Goal: Transaction & Acquisition: Purchase product/service

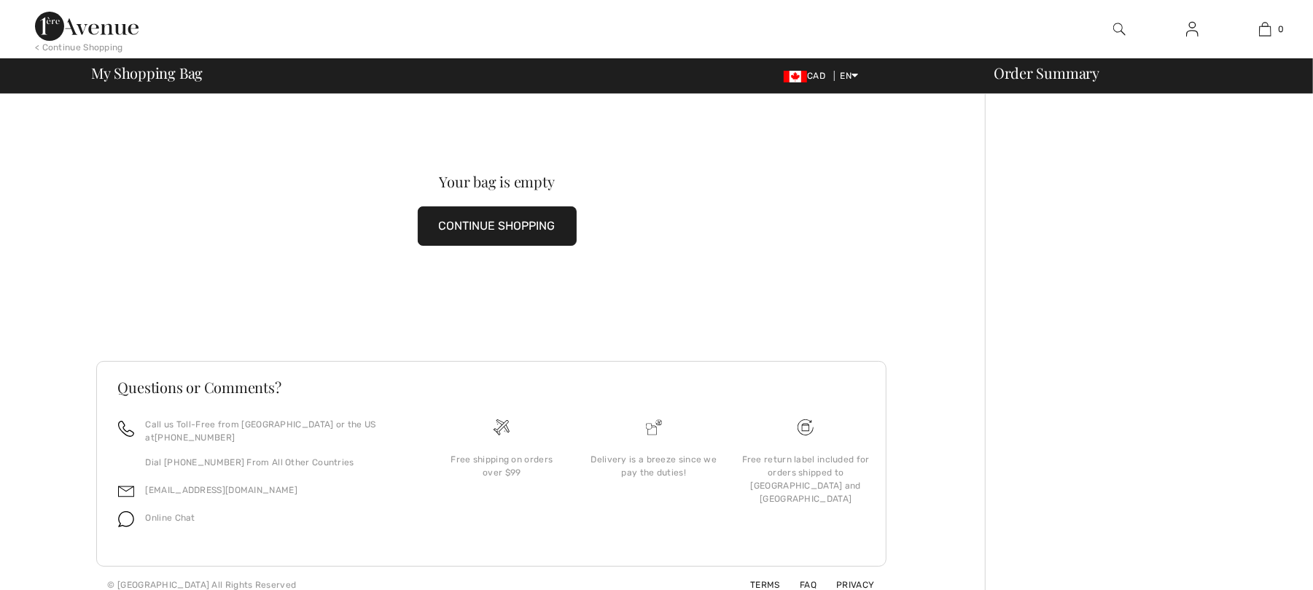
click at [505, 217] on button "CONTINUE SHOPPING" at bounding box center [497, 225] width 159 height 39
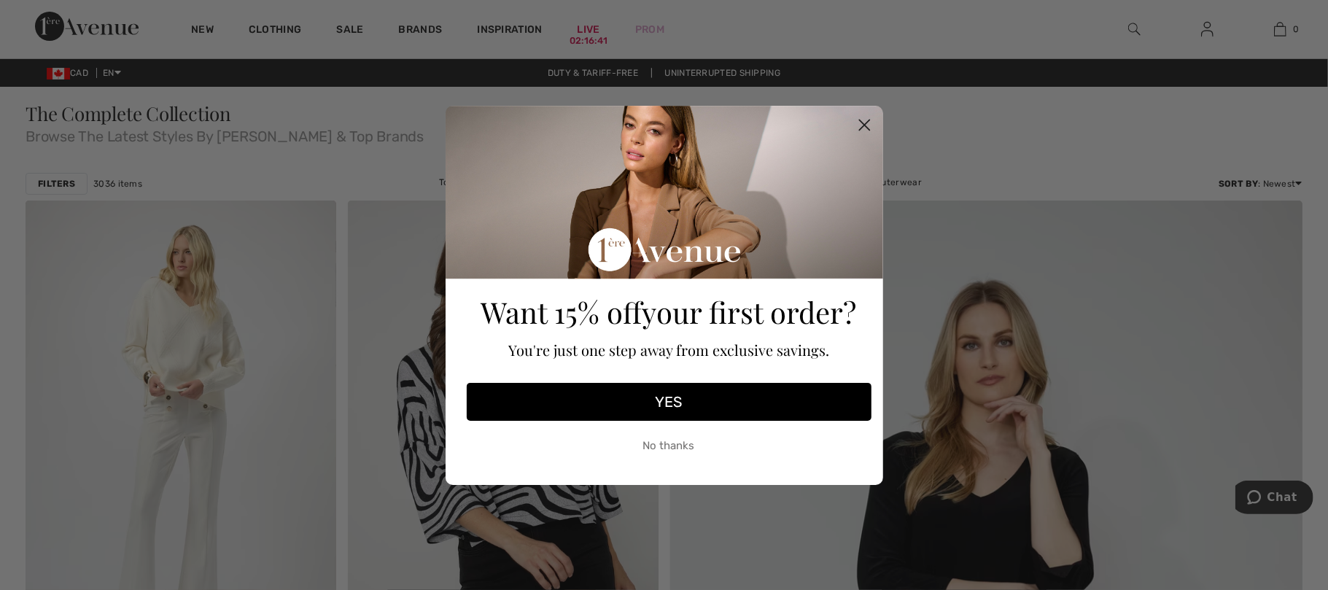
click at [869, 125] on circle "Close dialog" at bounding box center [864, 124] width 24 height 24
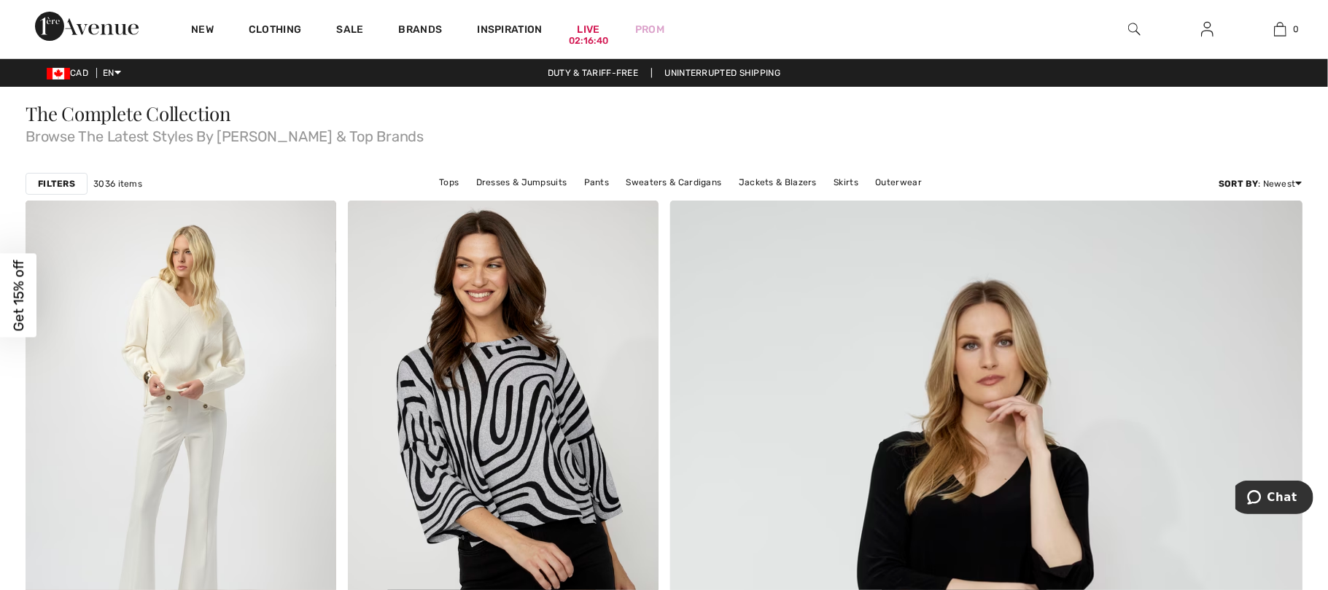
click at [260, 30] on div "Close dialog Want 15% off your first order? You're just one step away from excl…" at bounding box center [664, 295] width 1328 height 590
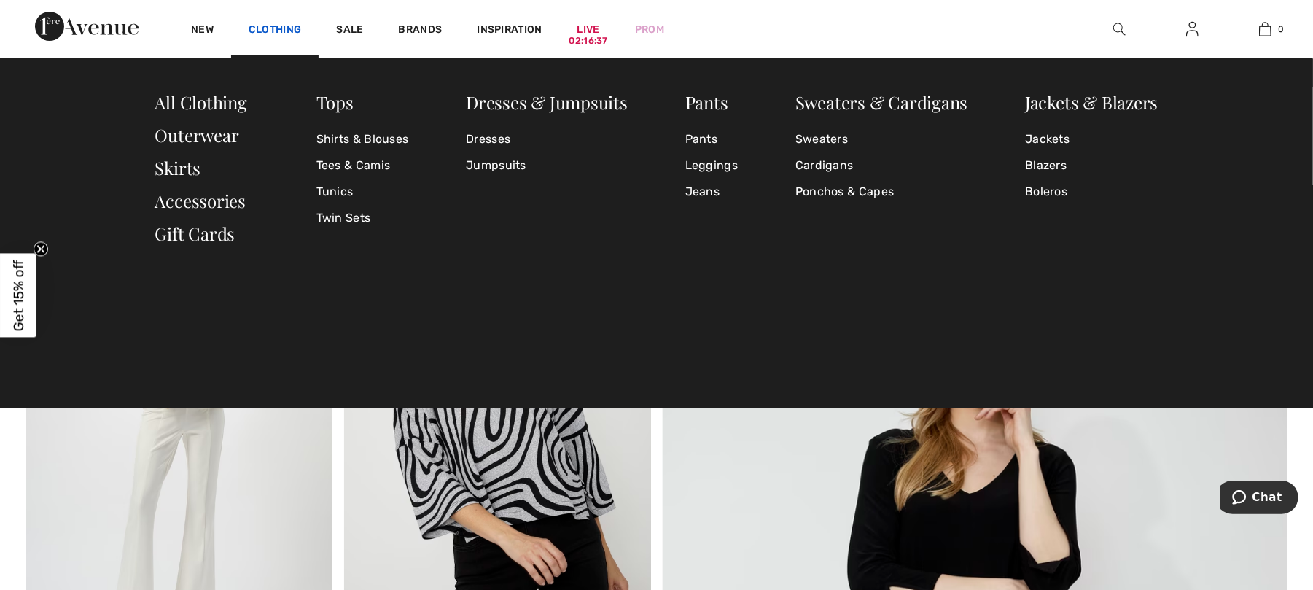
click at [268, 28] on link "Clothing" at bounding box center [275, 30] width 53 height 15
click at [483, 139] on link "Dresses" at bounding box center [547, 139] width 162 height 26
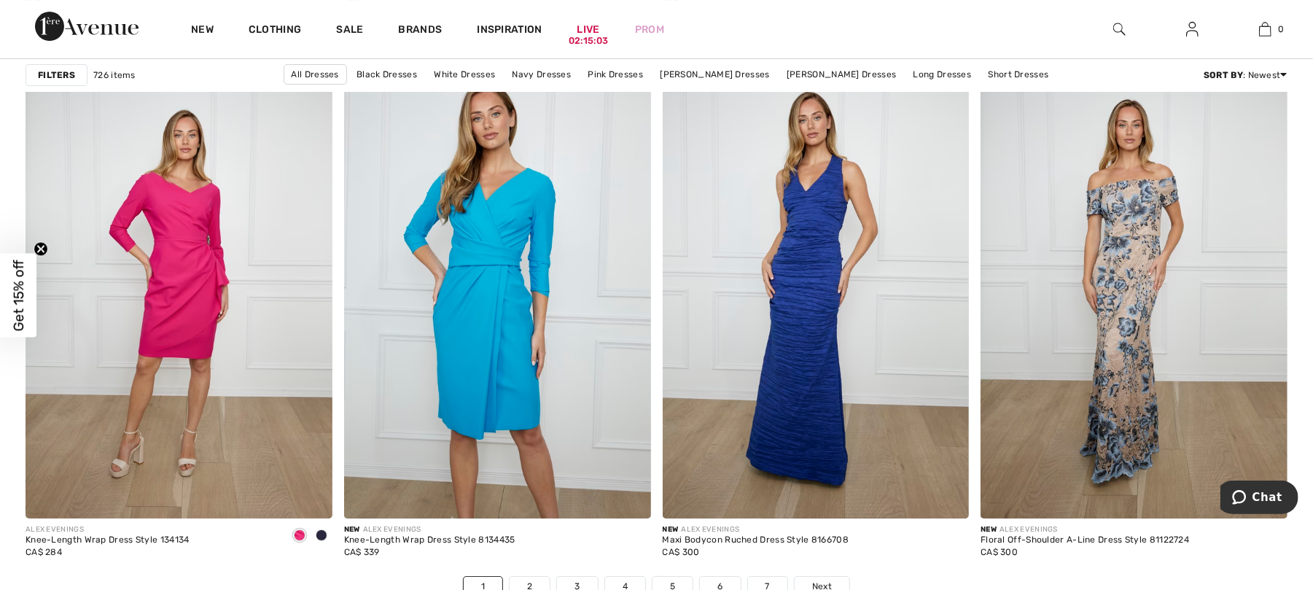
scroll to position [8070, 0]
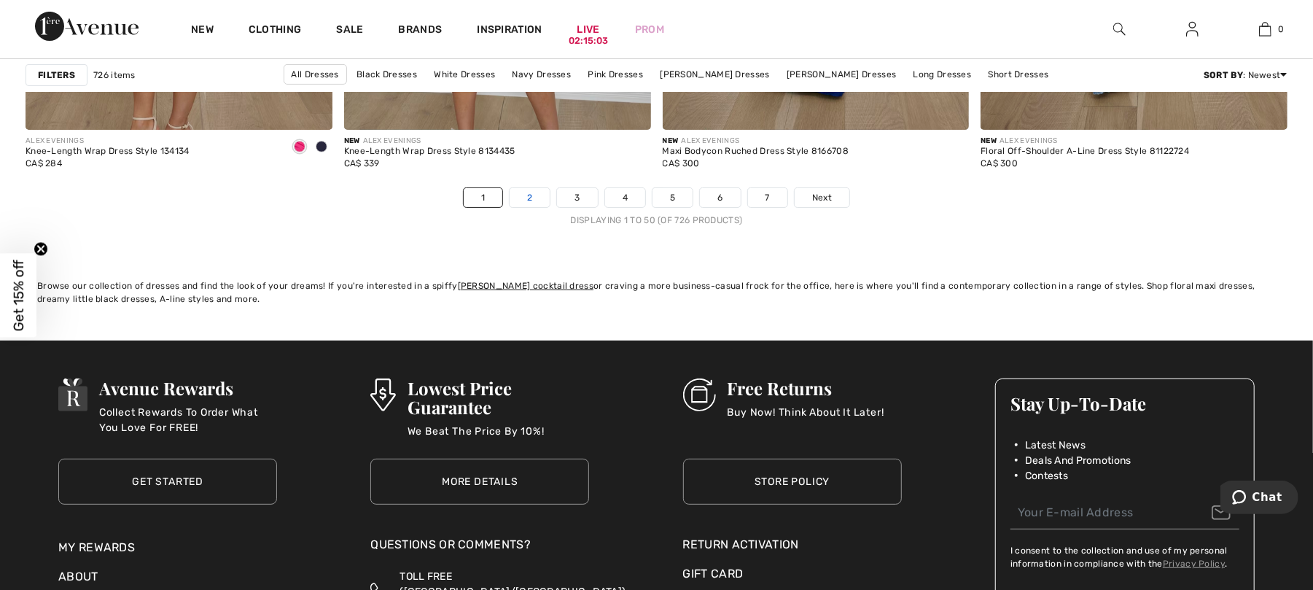
click at [535, 199] on link "2" at bounding box center [530, 197] width 40 height 19
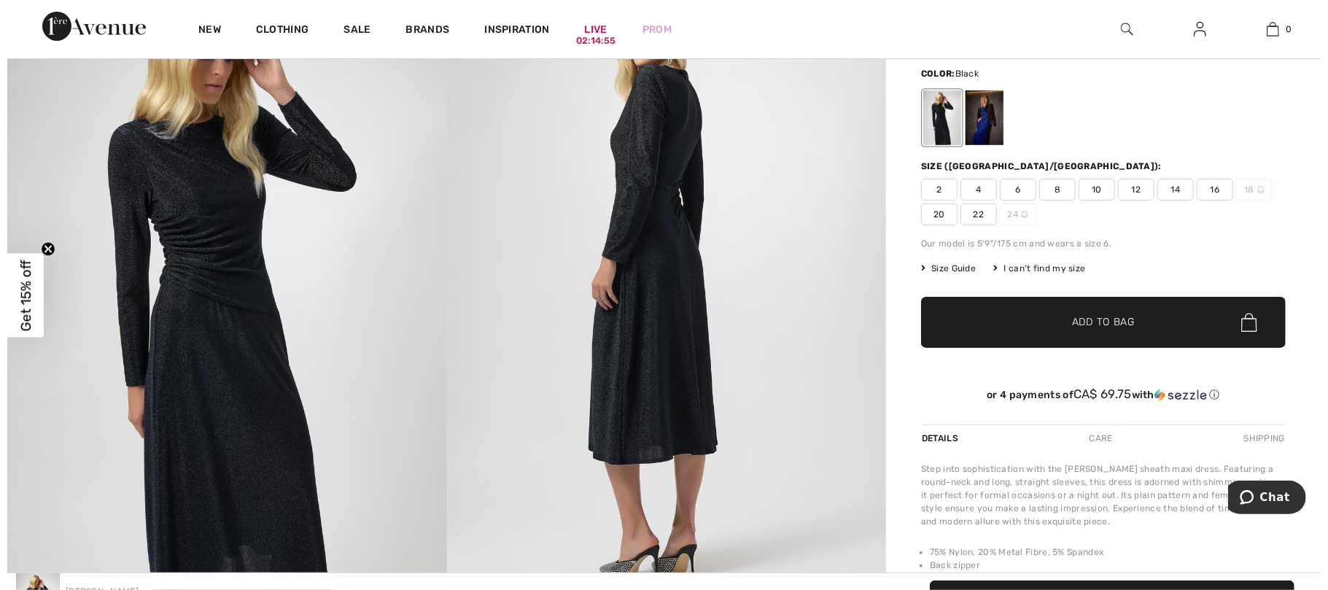
scroll to position [97, 0]
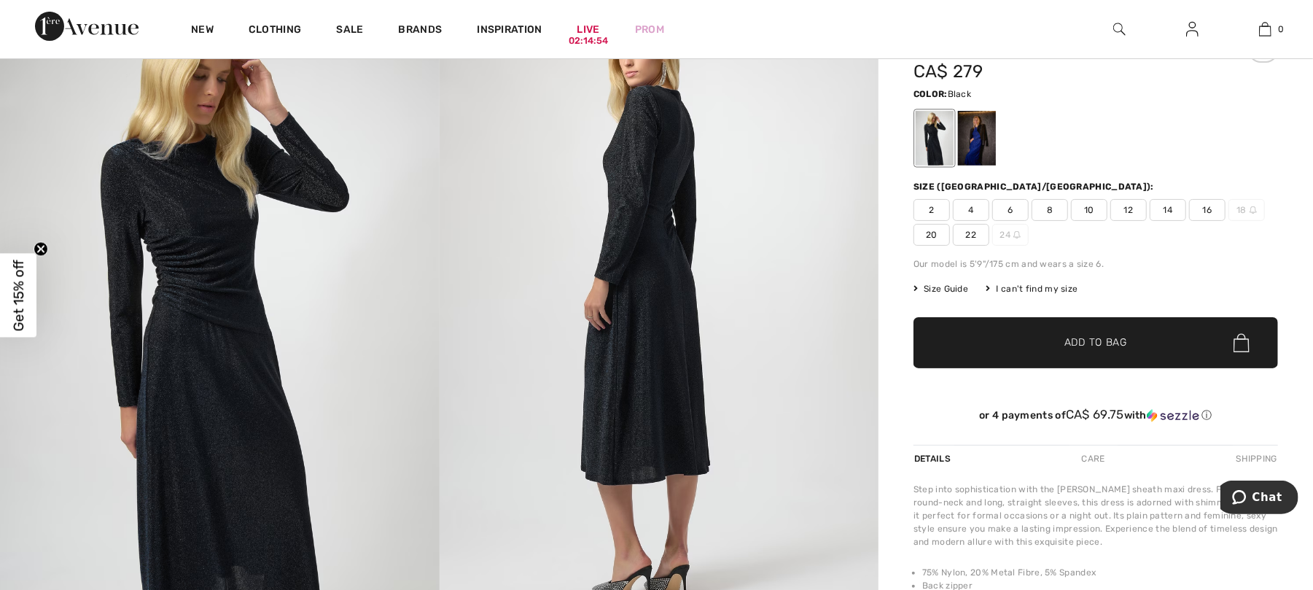
click at [205, 354] on img at bounding box center [220, 319] width 440 height 659
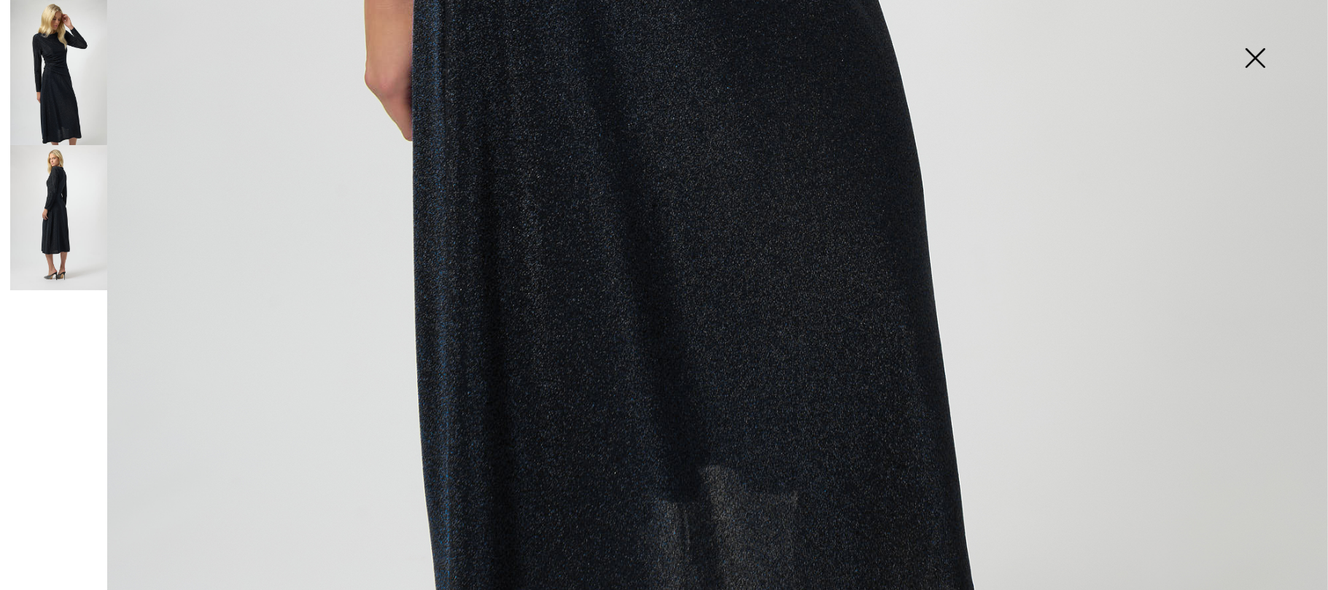
scroll to position [1183, 0]
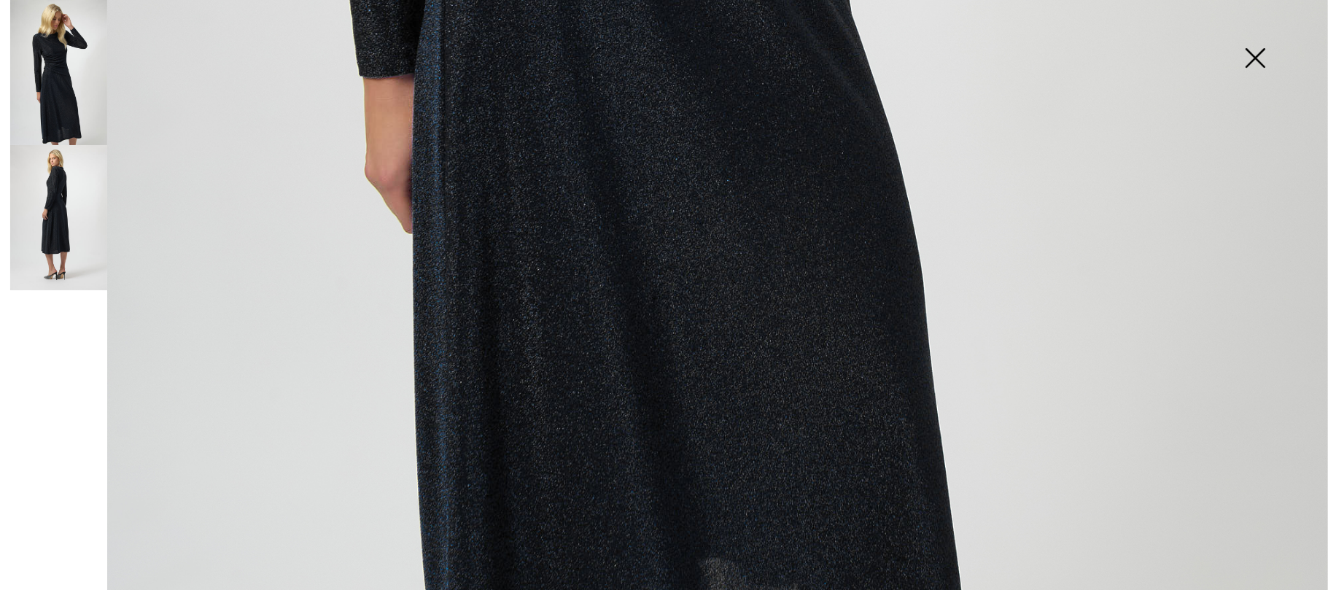
click at [76, 217] on img at bounding box center [58, 217] width 97 height 145
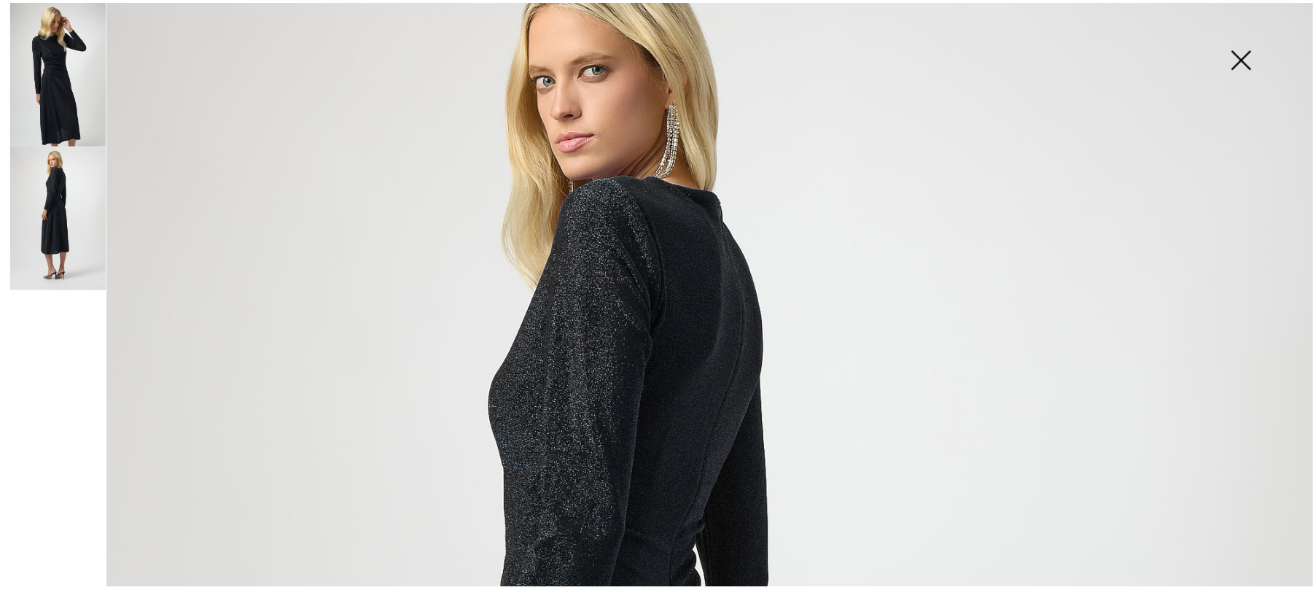
scroll to position [0, 0]
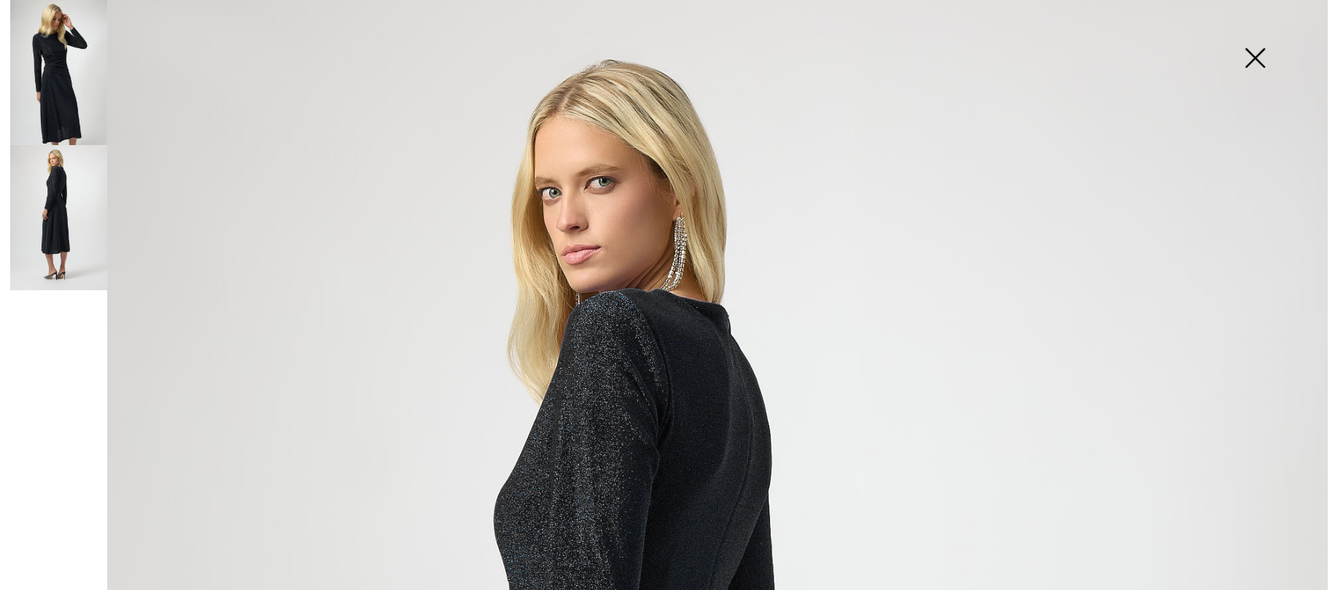
click at [1258, 51] on img at bounding box center [1255, 59] width 73 height 75
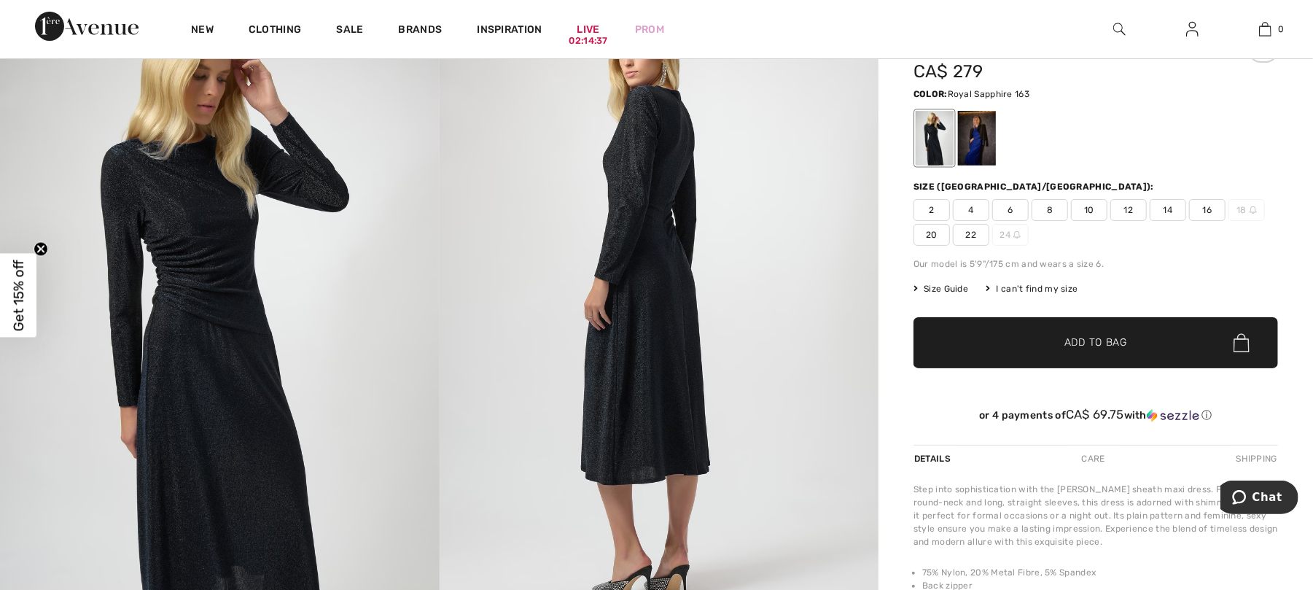
click at [986, 141] on div at bounding box center [977, 138] width 38 height 55
click at [985, 141] on div at bounding box center [977, 138] width 38 height 55
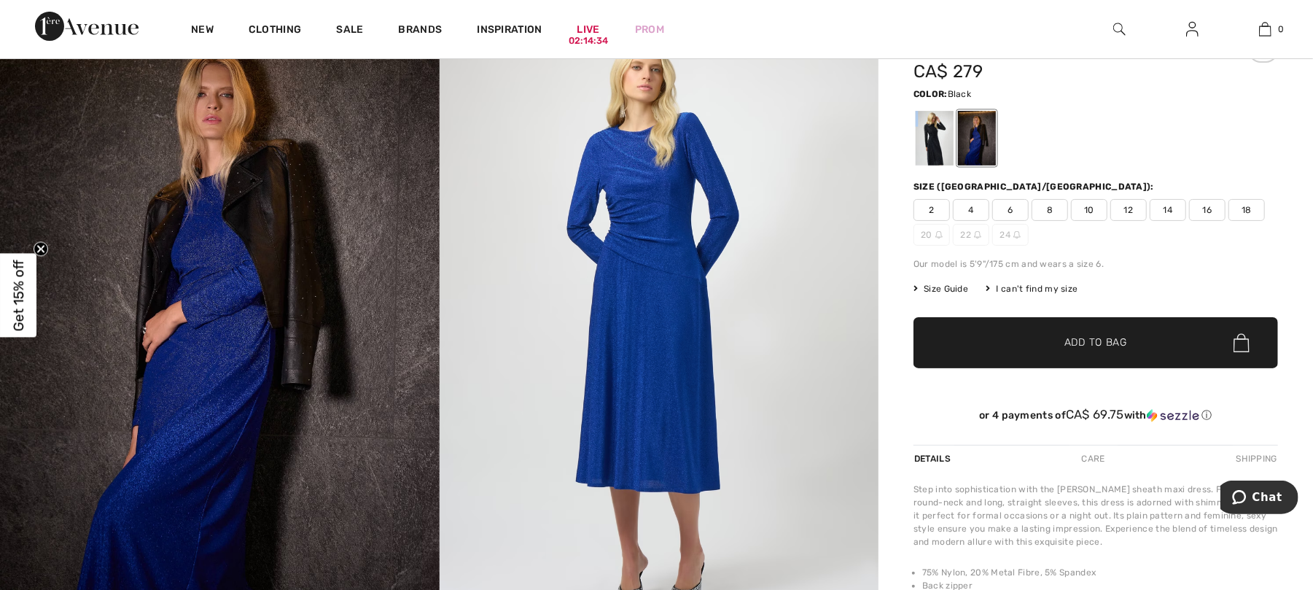
click at [928, 144] on div at bounding box center [935, 138] width 38 height 55
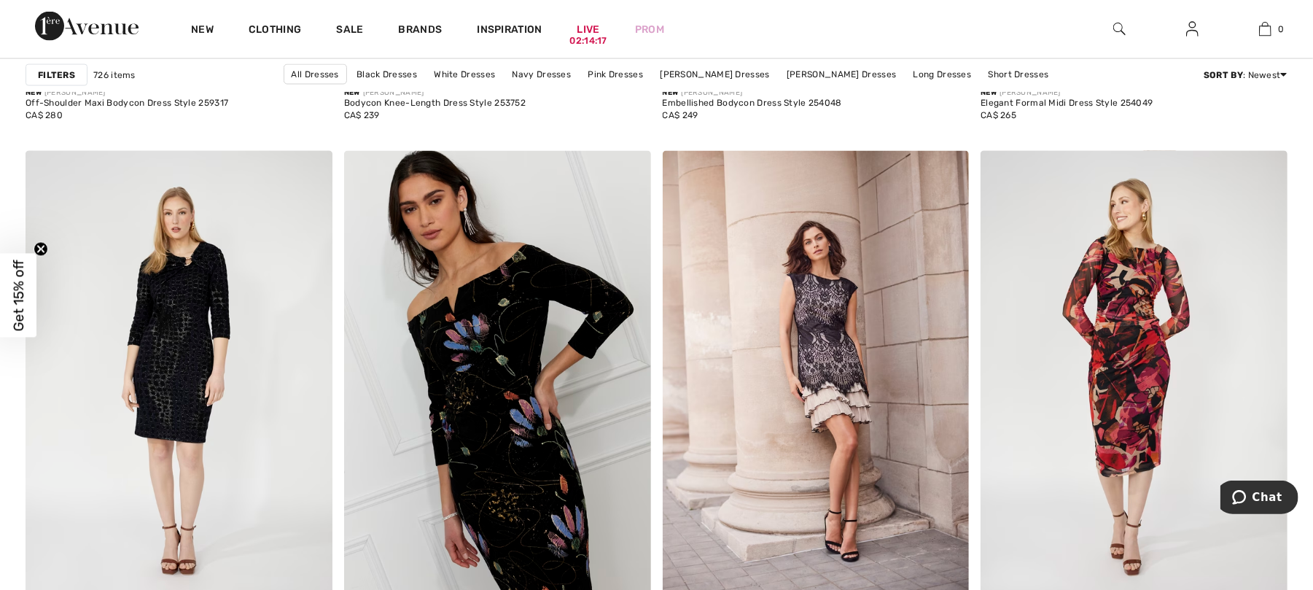
scroll to position [2431, 0]
